Goal: Information Seeking & Learning: Understand process/instructions

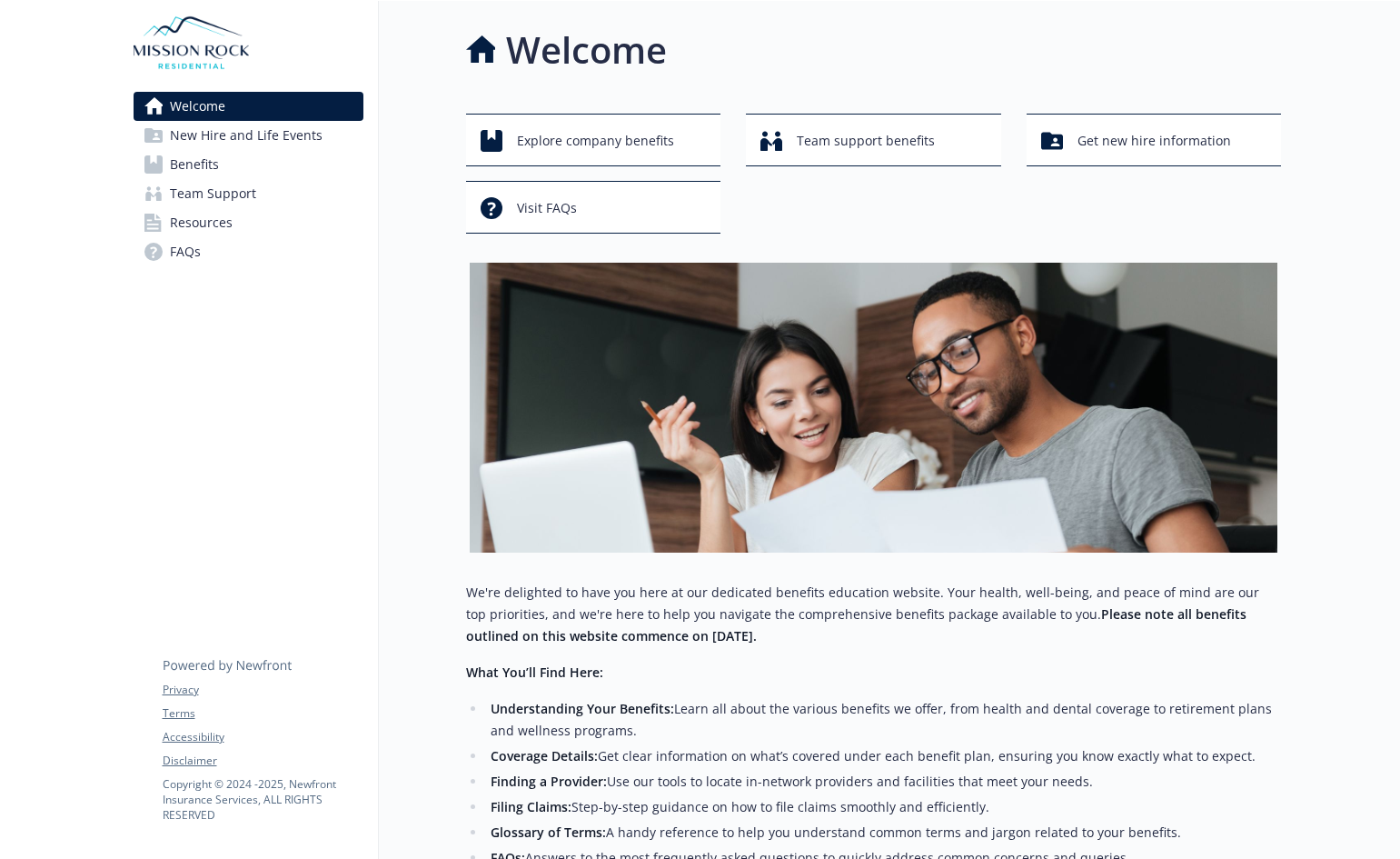
click at [248, 141] on span "New Hire and Life Events" at bounding box center [246, 135] width 153 height 29
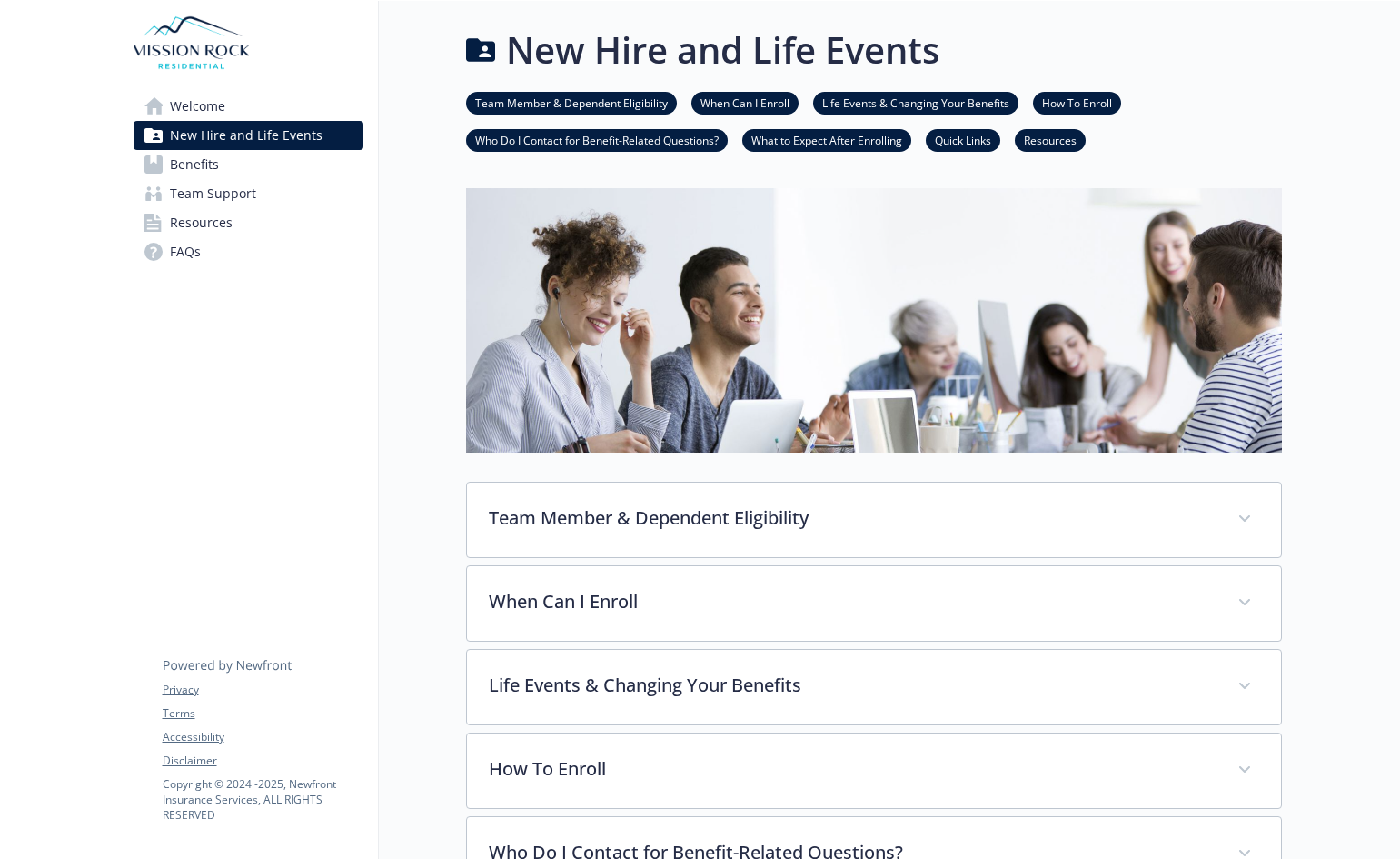
click at [245, 167] on link "Benefits" at bounding box center [248, 164] width 230 height 29
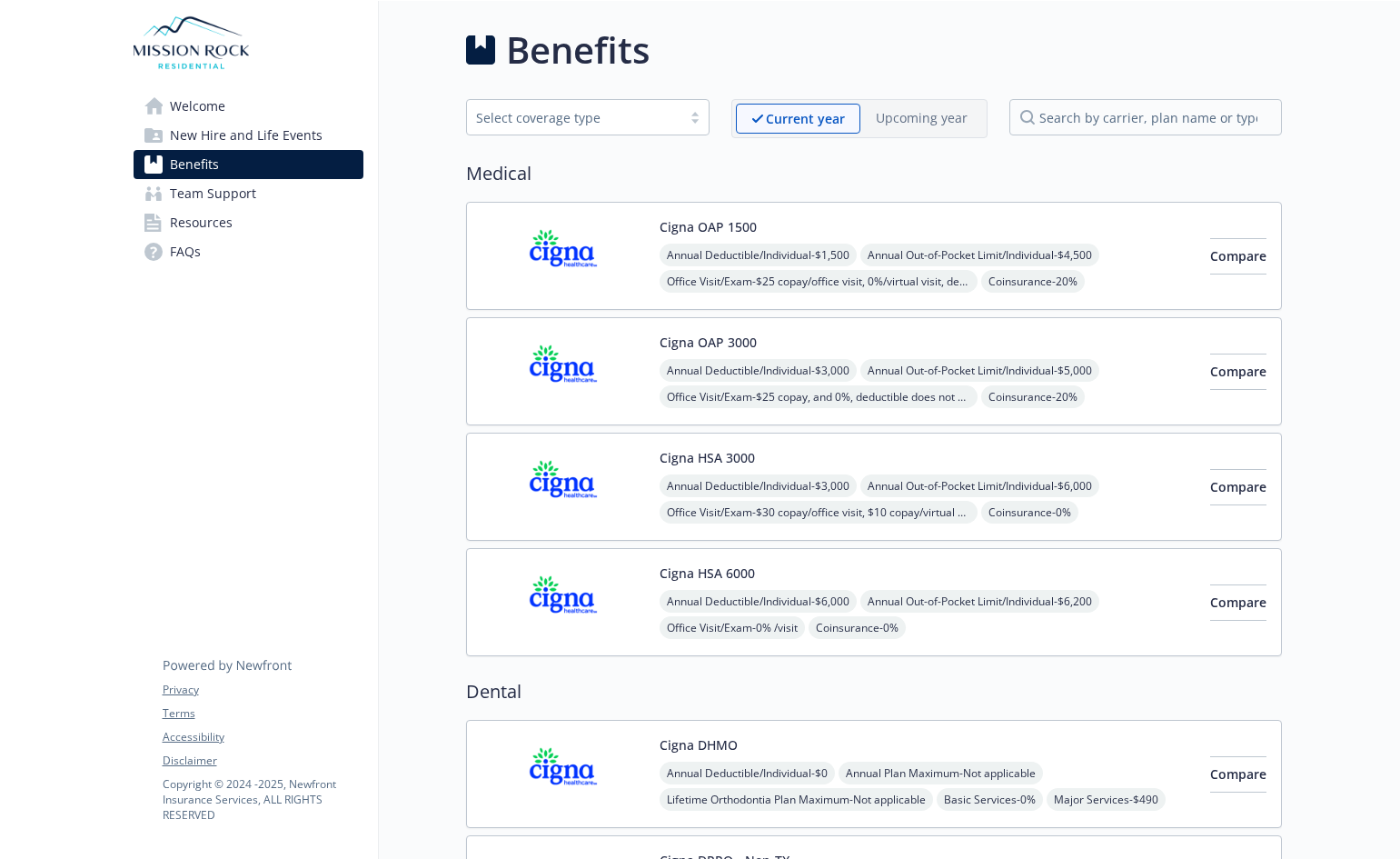
click at [199, 193] on span "Team Support" at bounding box center [213, 193] width 86 height 29
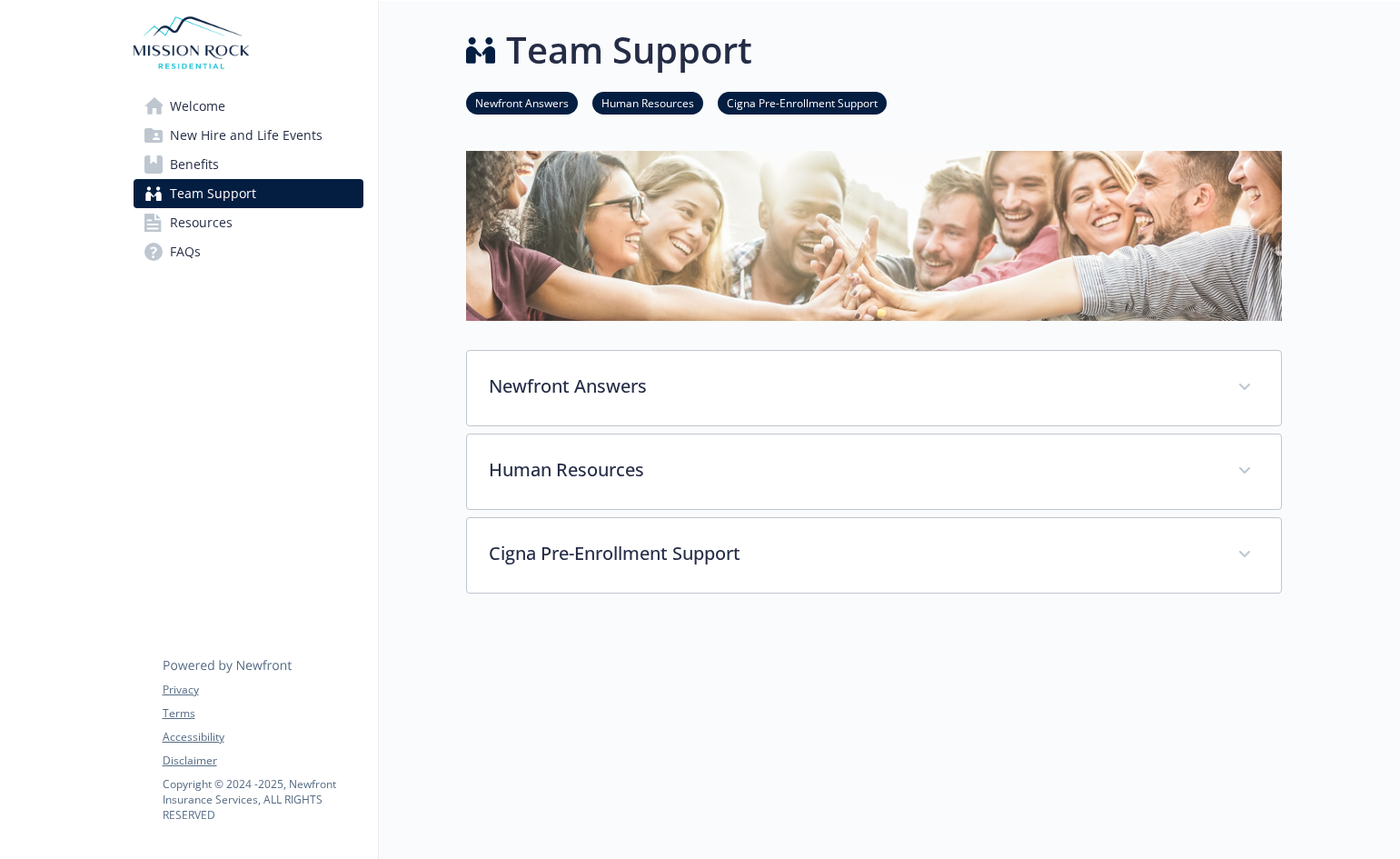
click at [226, 222] on span "Resources" at bounding box center [201, 222] width 63 height 29
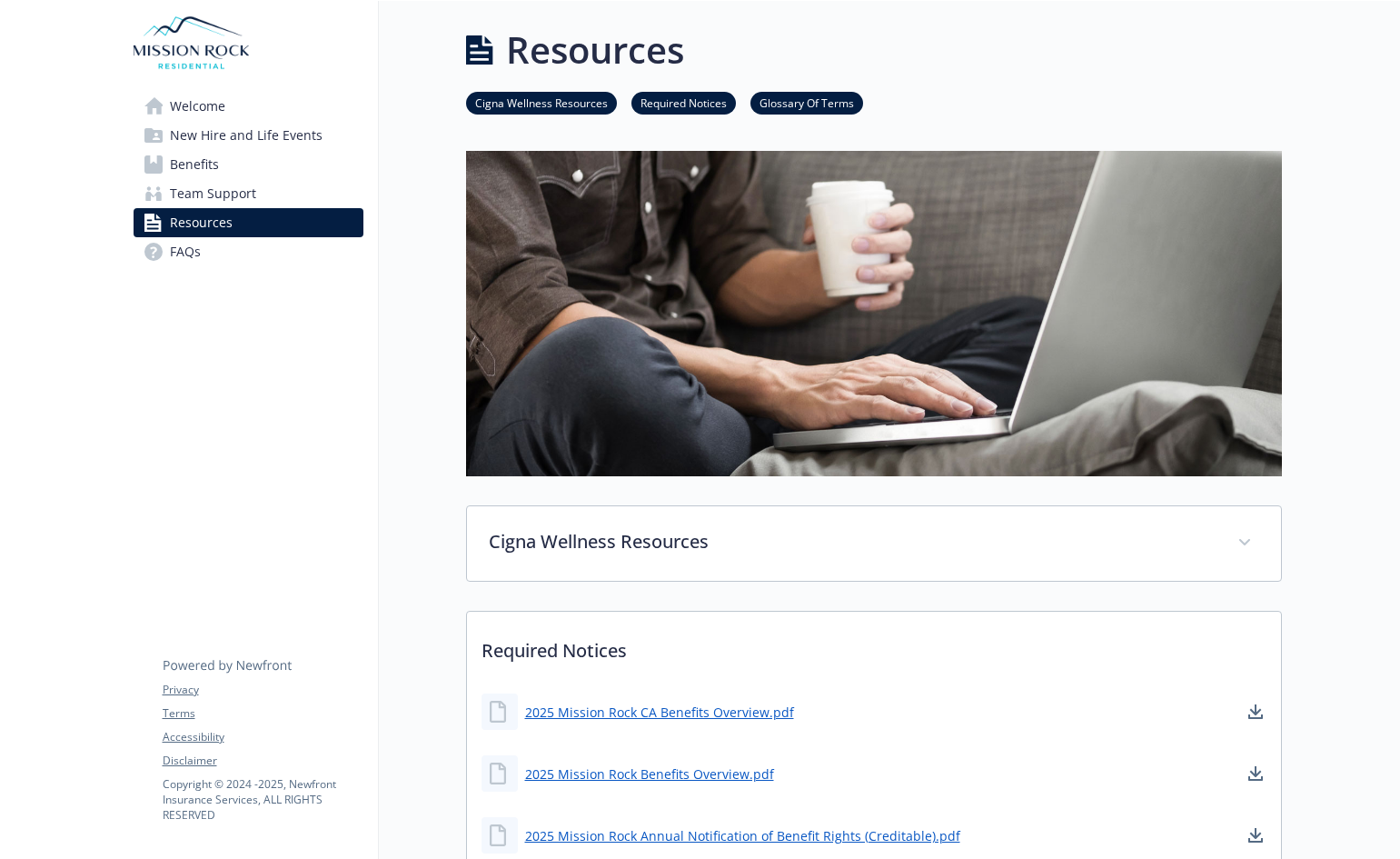
click at [236, 112] on link "Welcome" at bounding box center [248, 106] width 230 height 29
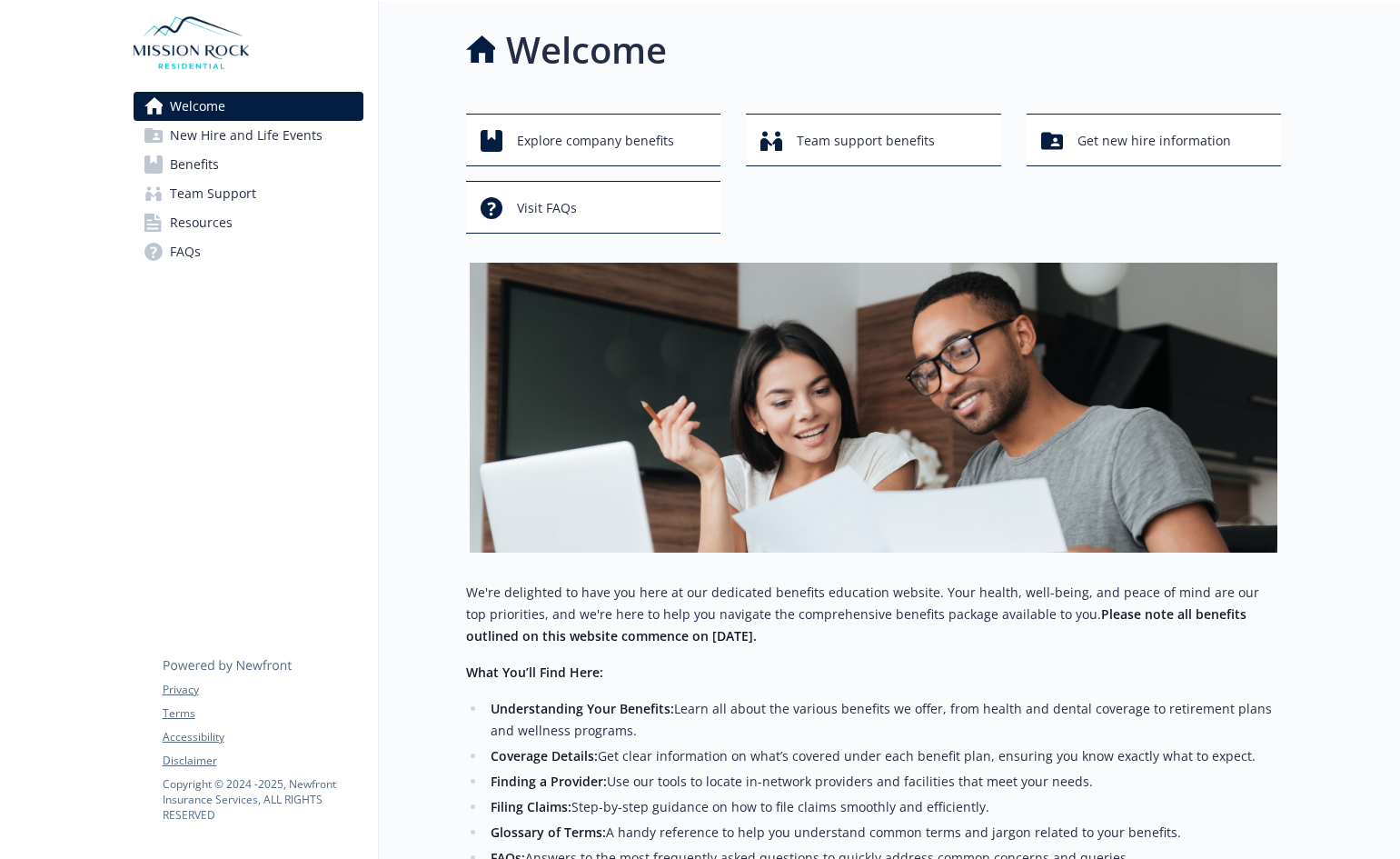
click at [267, 131] on span "New Hire and Life Events" at bounding box center [246, 135] width 153 height 29
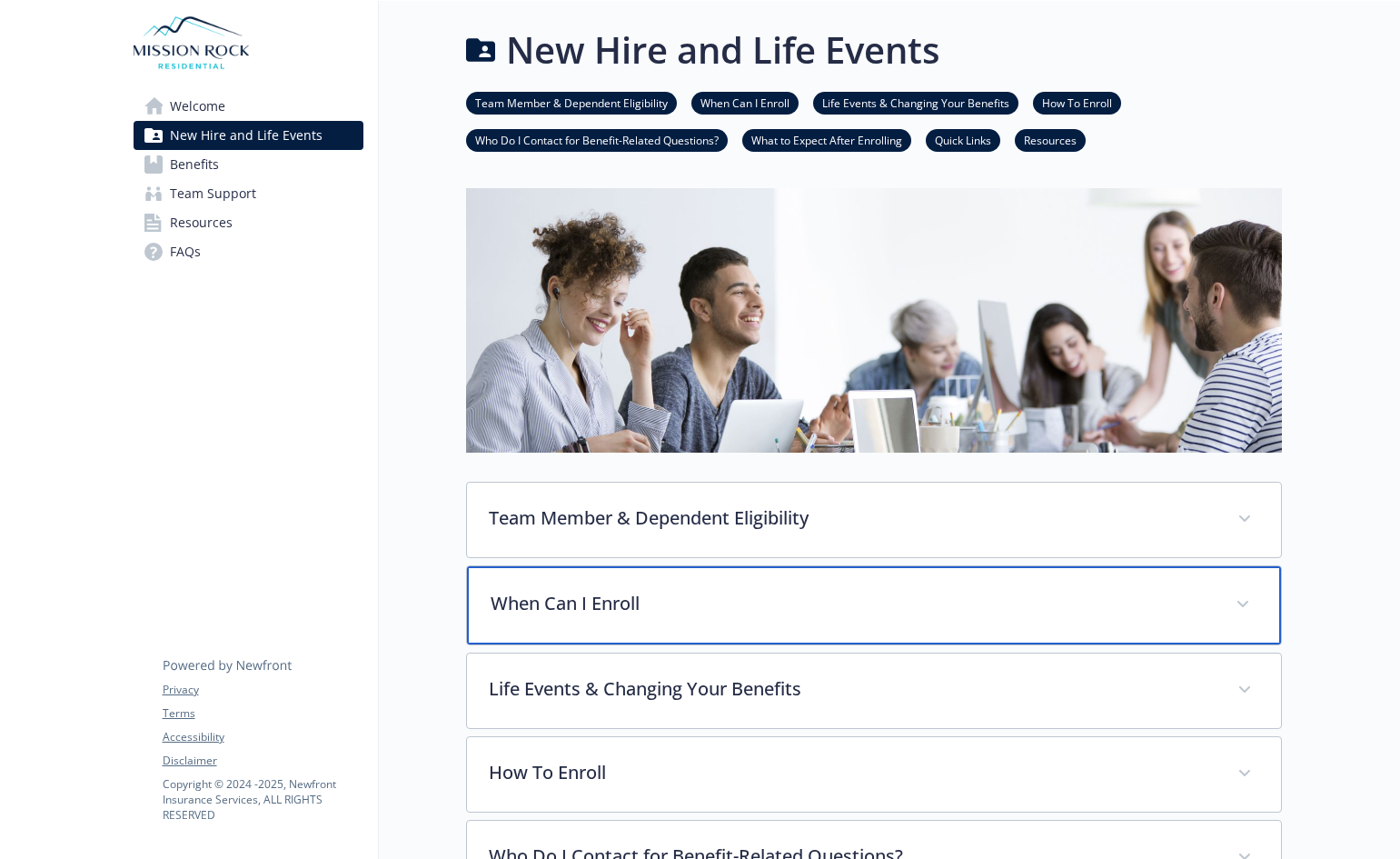
click at [687, 612] on p "When Can I Enroll" at bounding box center [852, 603] width 723 height 27
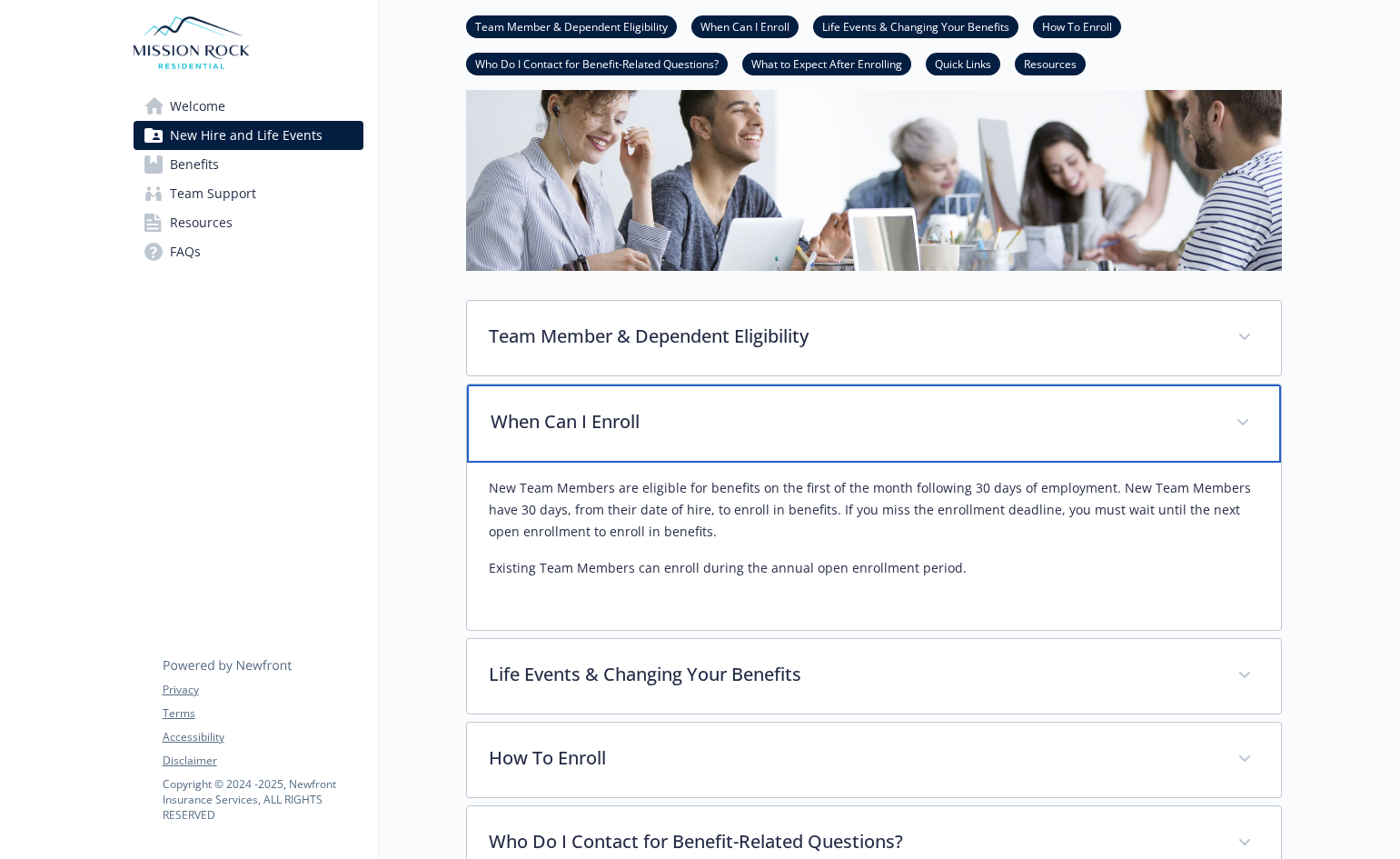
scroll to position [273, 0]
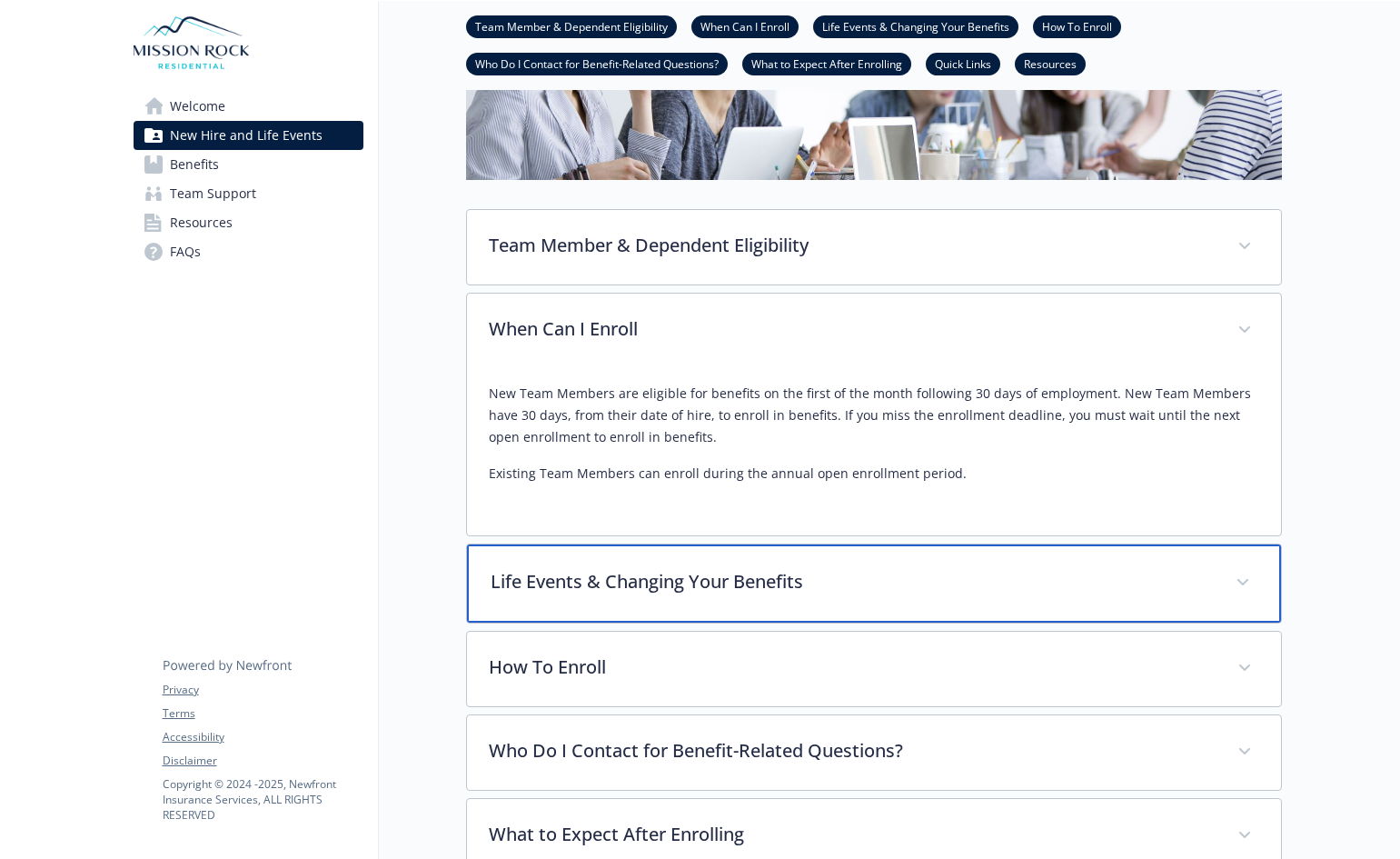
click at [547, 579] on p "Life Events & Changing Your Benefits" at bounding box center [852, 581] width 723 height 27
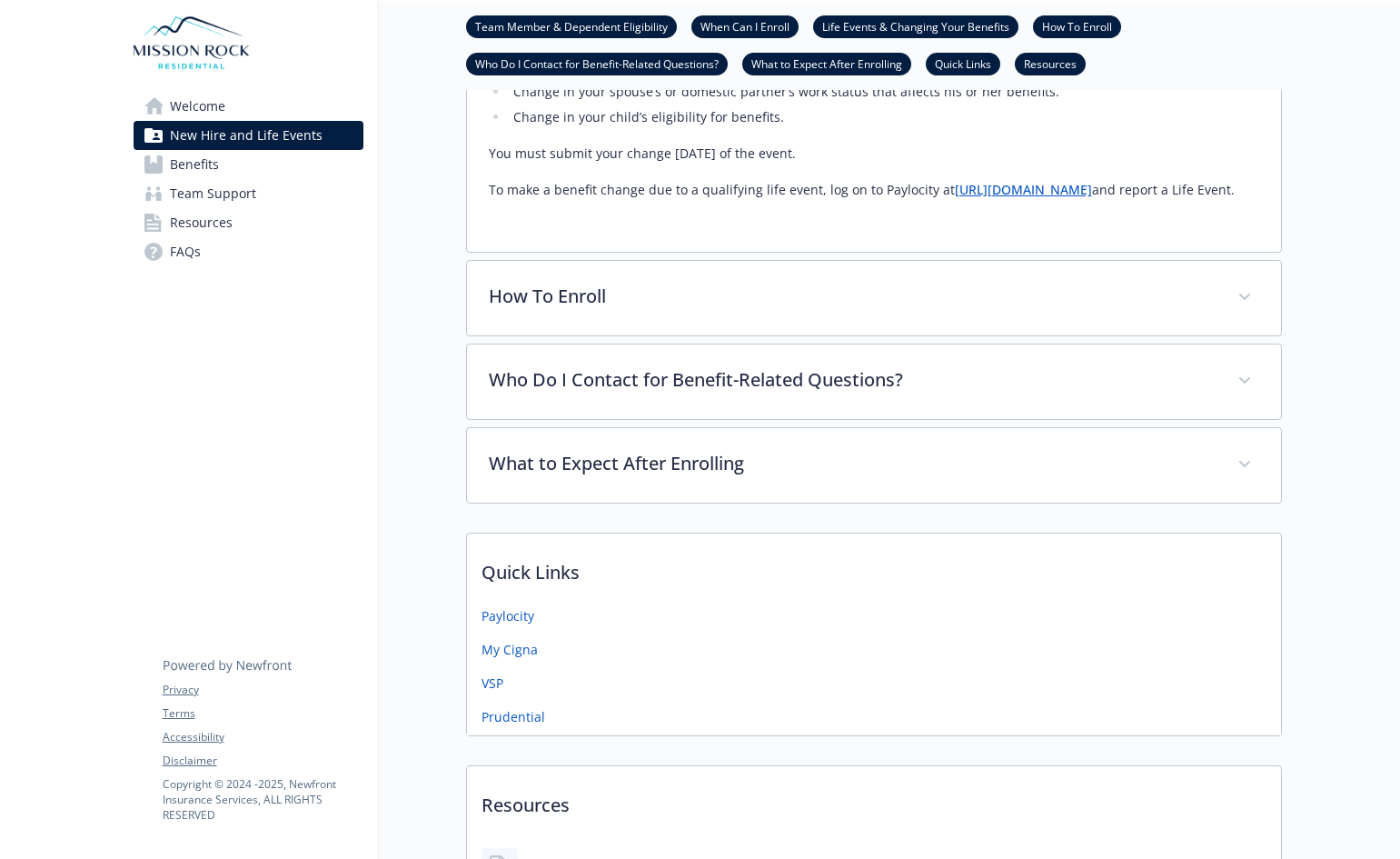
scroll to position [909, 0]
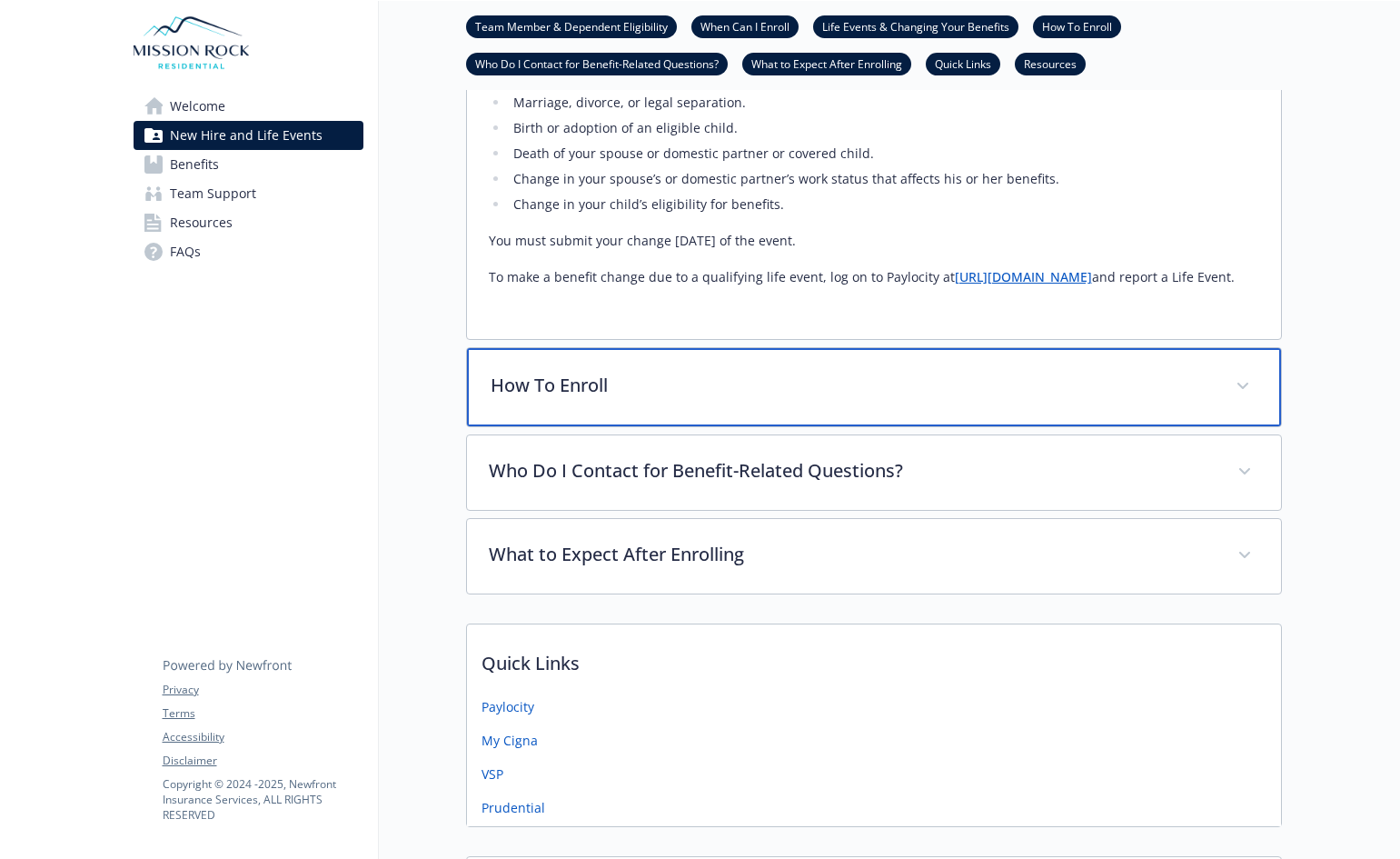
click at [502, 380] on div "How To Enroll" at bounding box center [875, 387] width 814 height 78
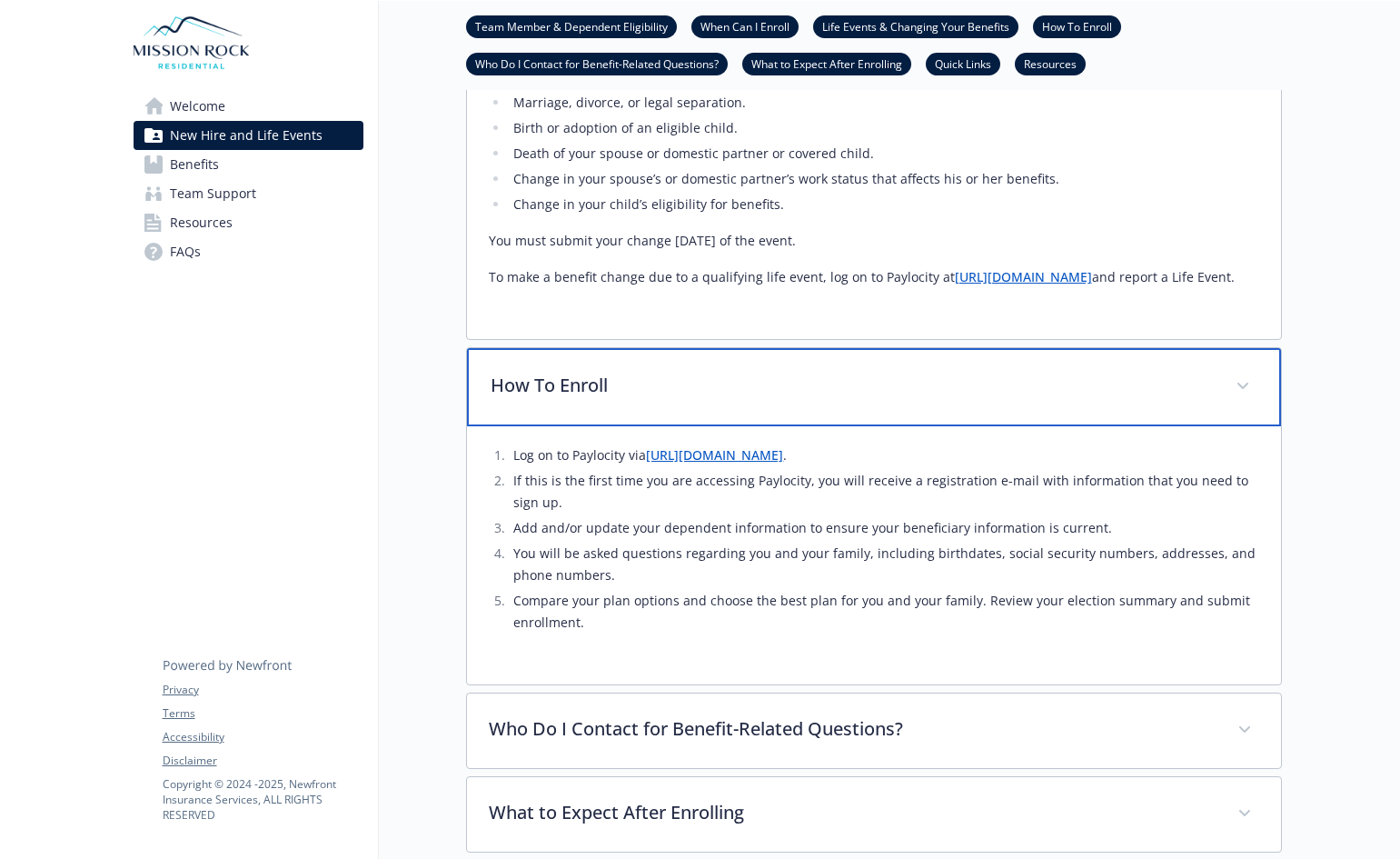
scroll to position [1182, 0]
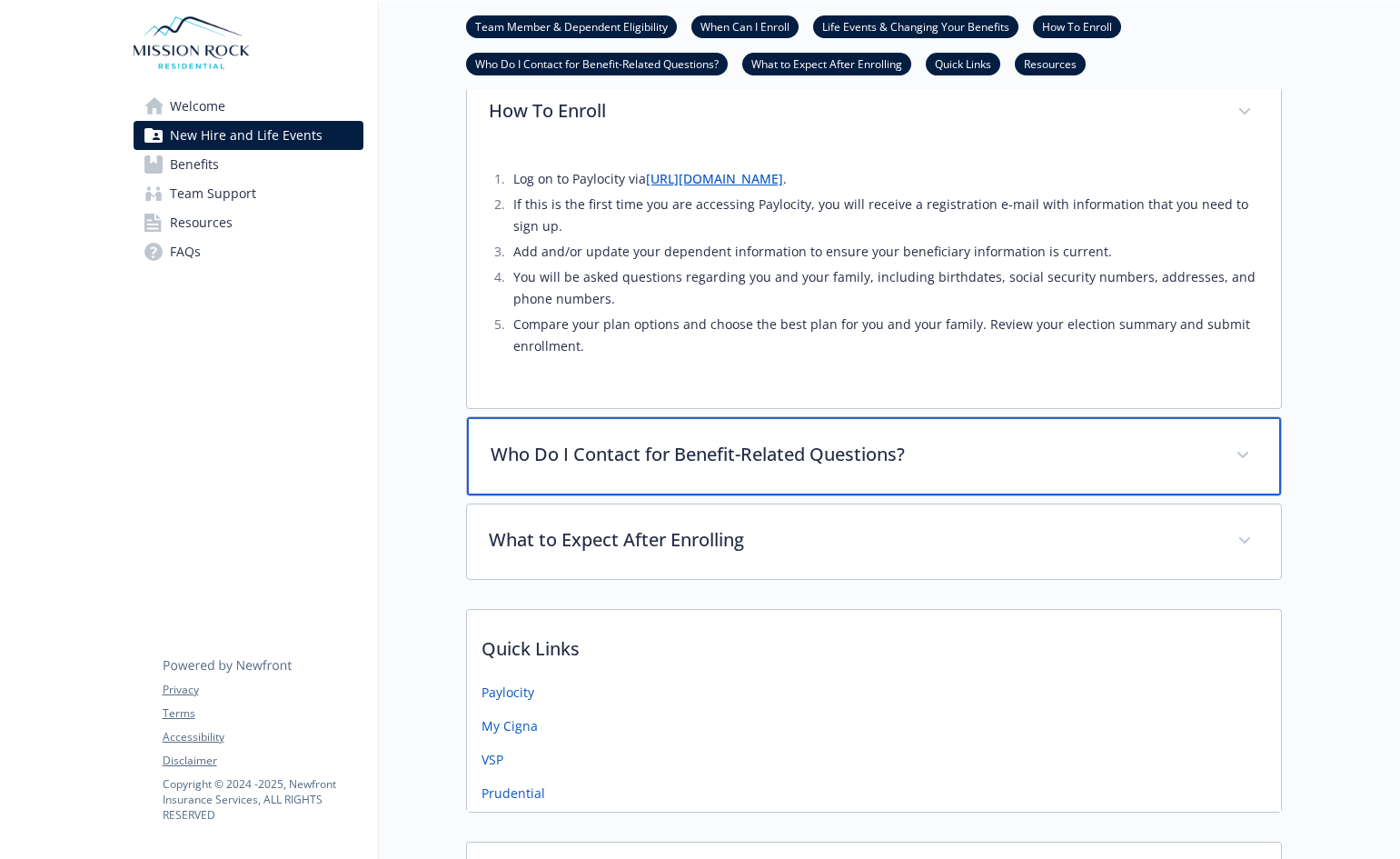
click at [665, 496] on div "Who Do I Contact for Benefit-Related Questions?" at bounding box center [875, 455] width 814 height 78
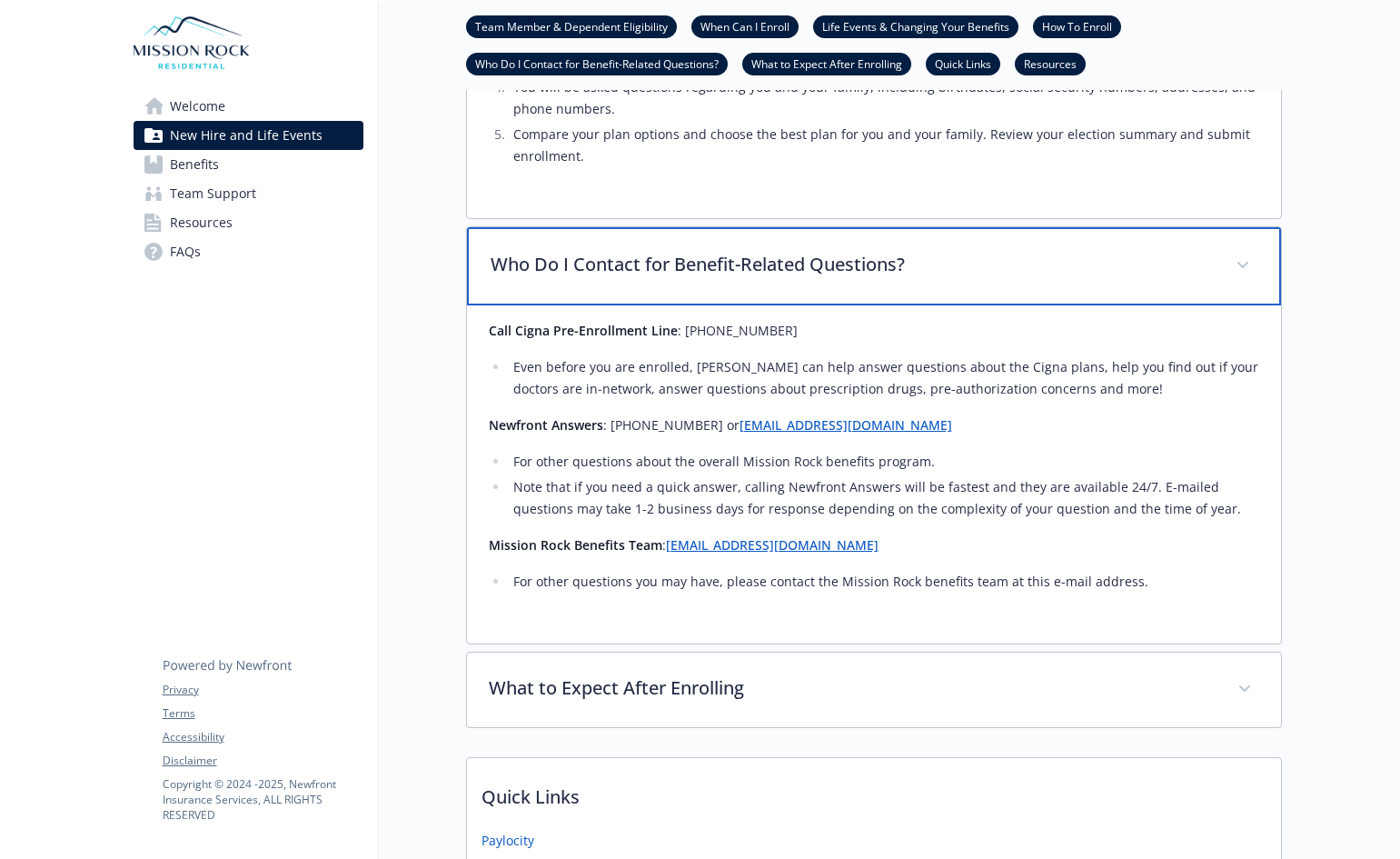
scroll to position [1636, 0]
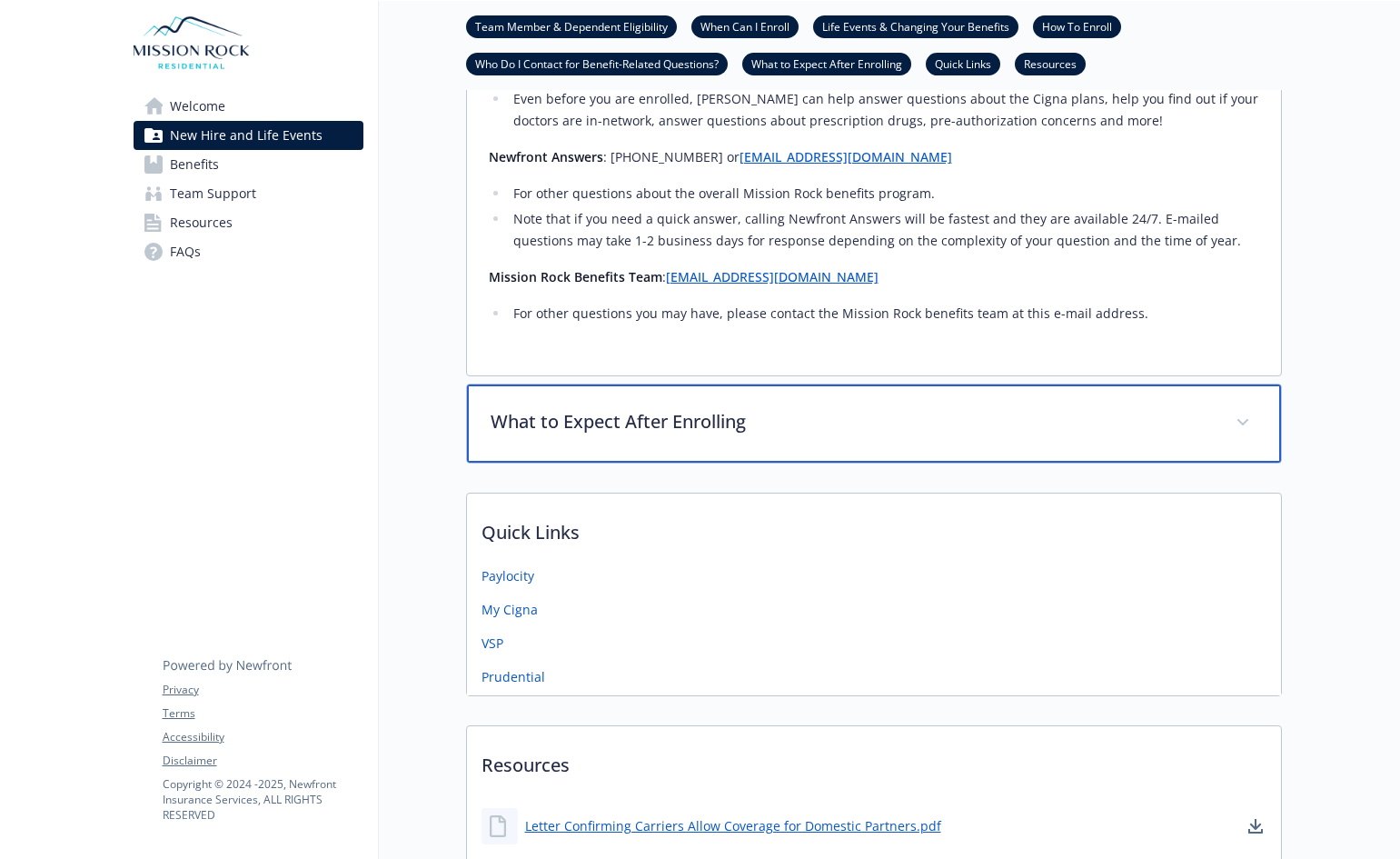
click at [690, 461] on div "What to Expect After Enrolling" at bounding box center [875, 423] width 814 height 78
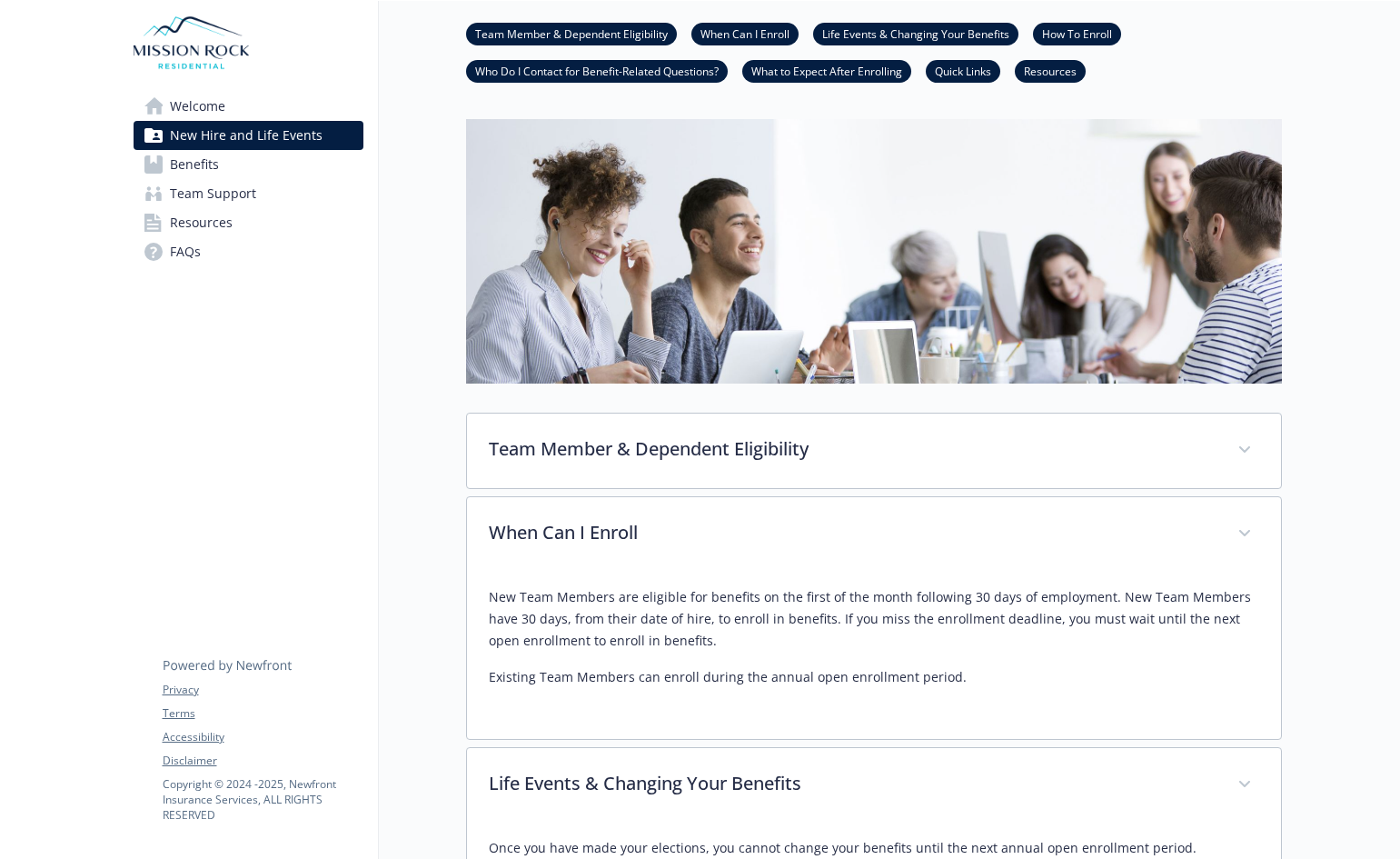
scroll to position [182, 0]
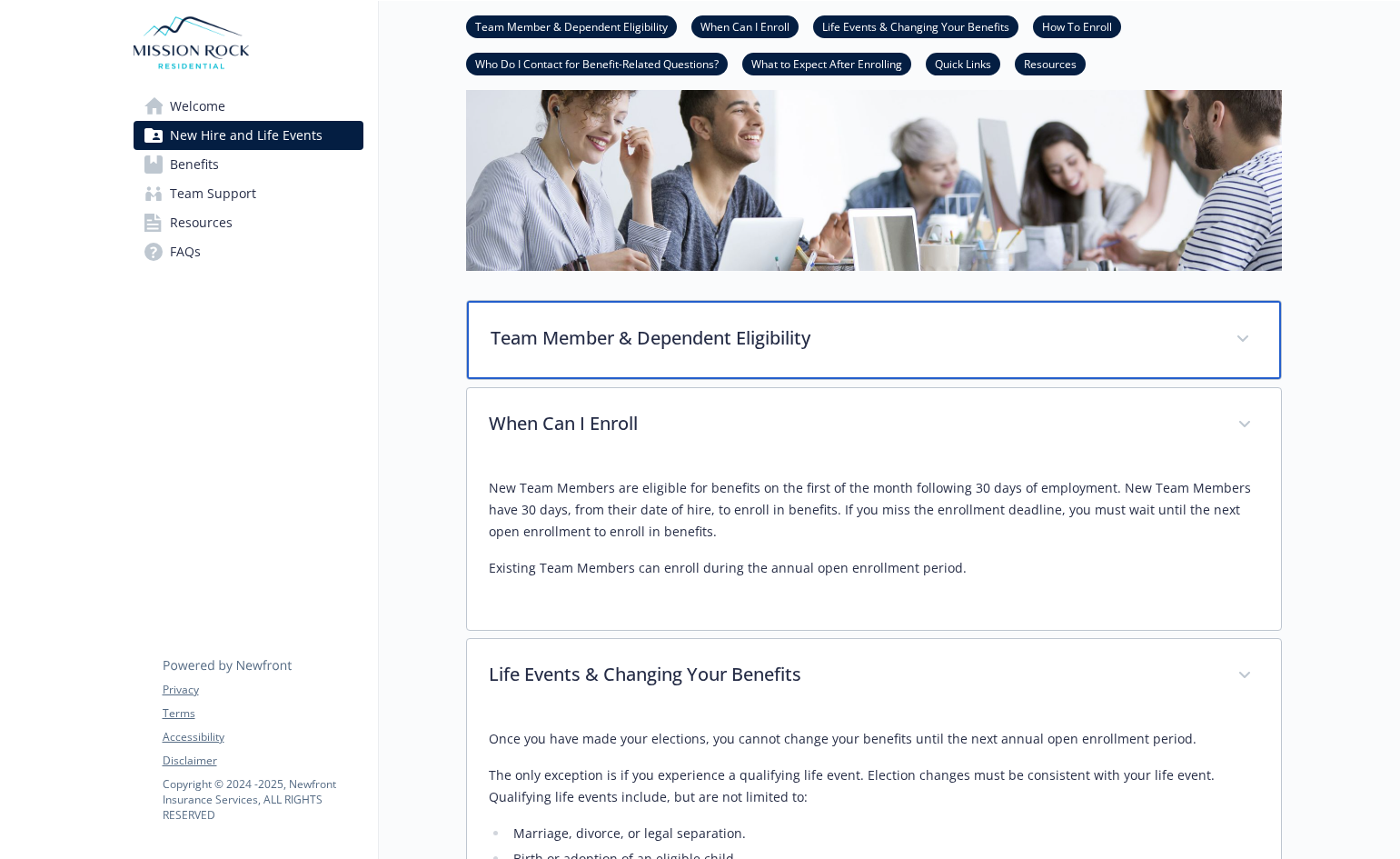
click at [647, 338] on p "Team Member & Dependent Eligibility" at bounding box center [852, 338] width 723 height 27
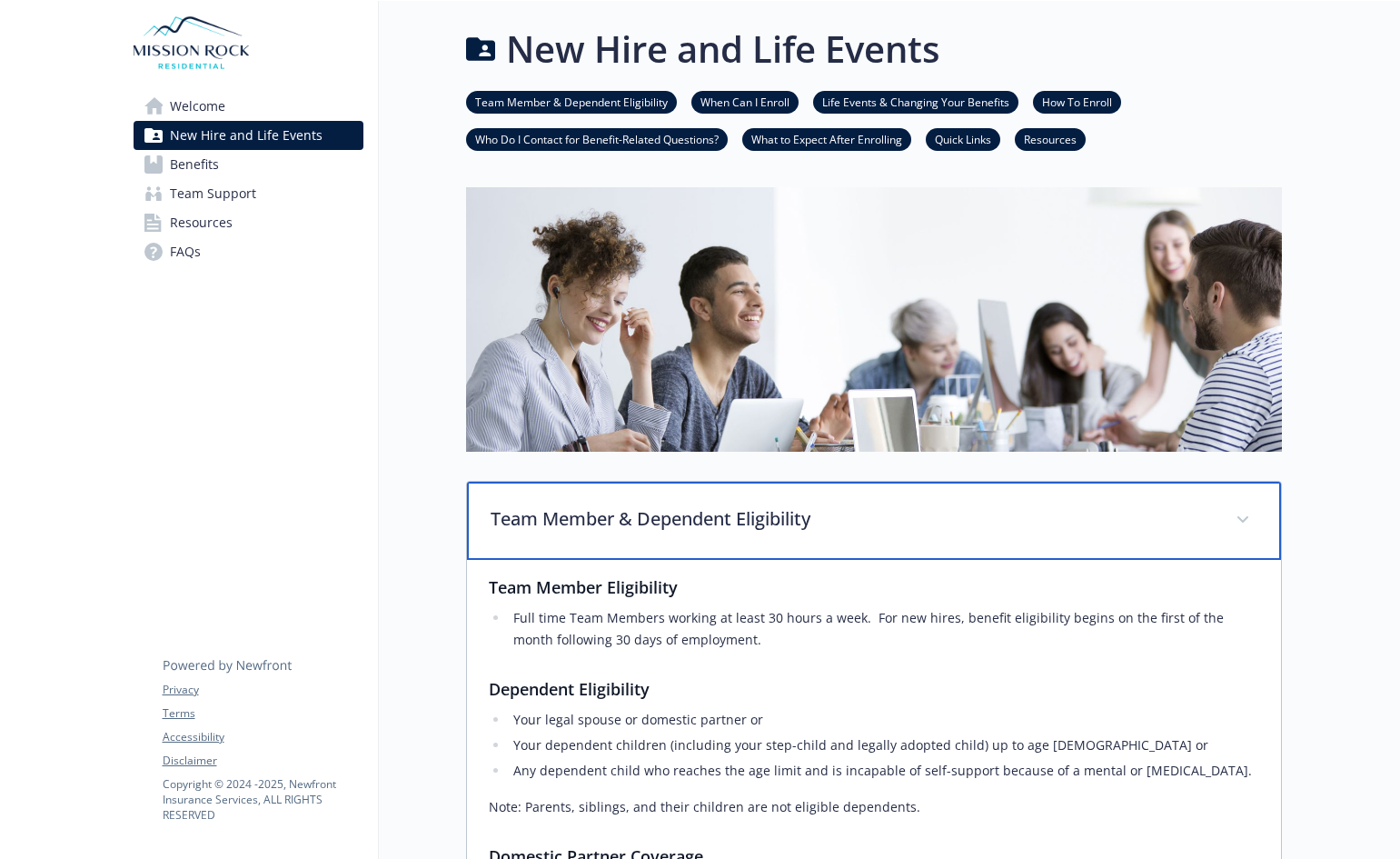
scroll to position [0, 0]
